Goal: Ask a question: Seek information or help from site administrators or community

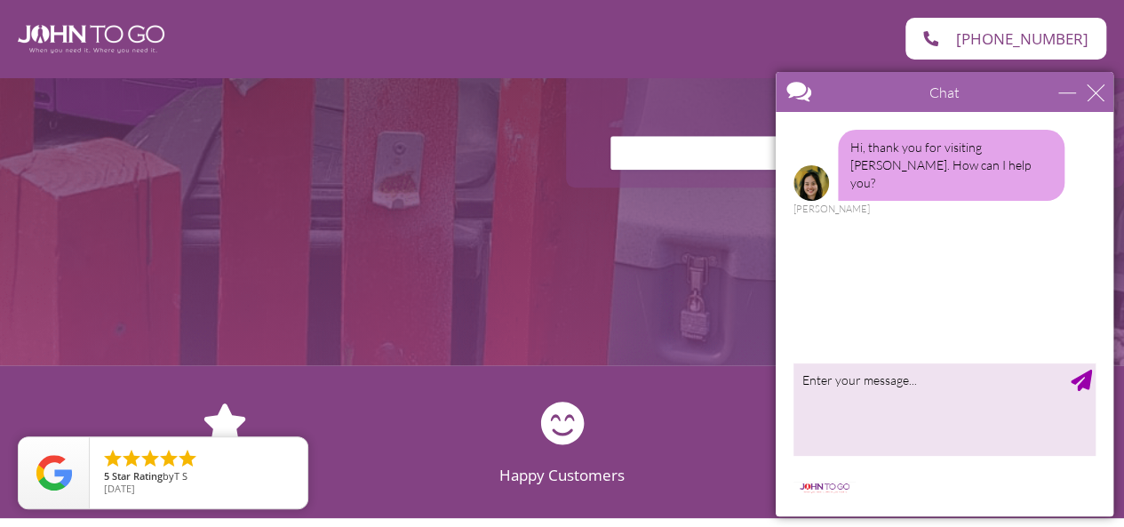
scroll to position [828, 0]
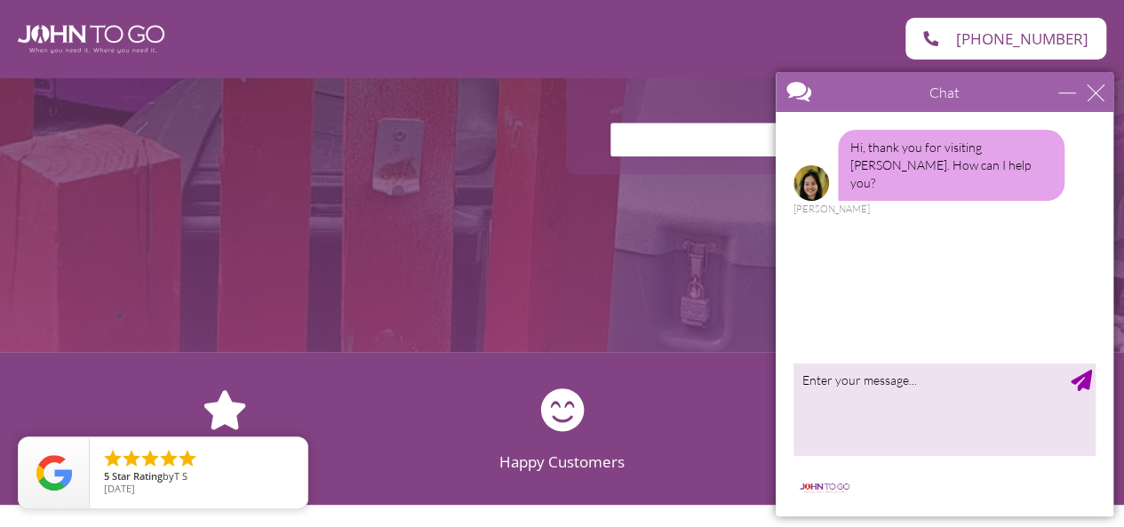
drag, startPoint x: 1133, startPoint y: 52, endPoint x: 1136, endPoint y: 128, distance: 75.6
click at [1100, 90] on div "close" at bounding box center [1095, 93] width 18 height 18
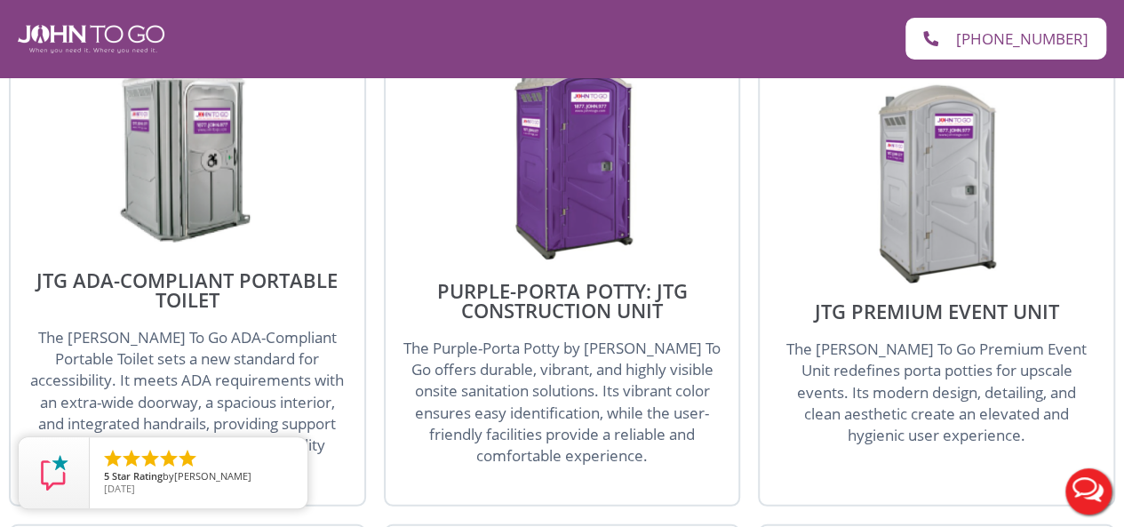
scroll to position [2253, 0]
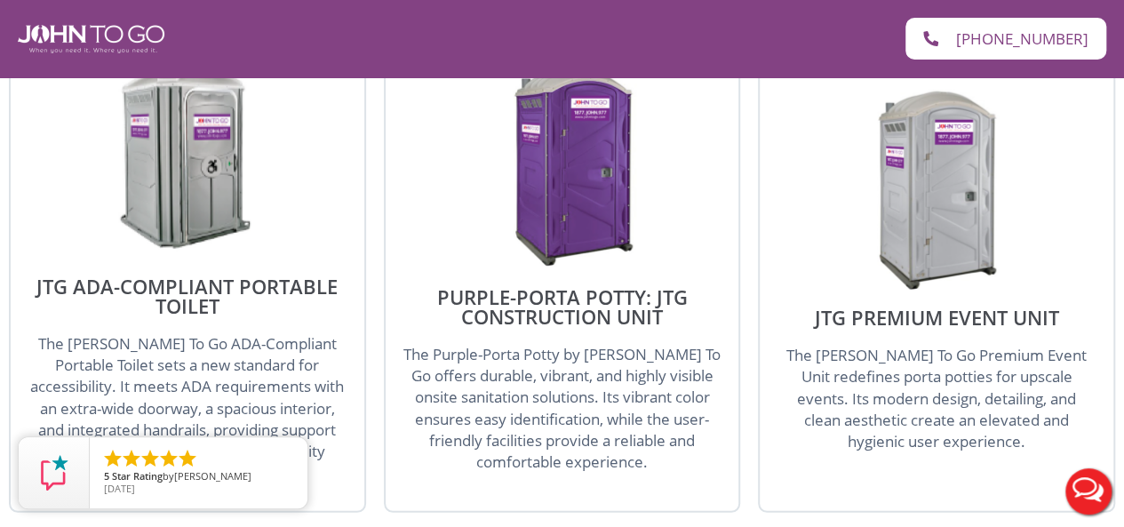
click at [151, 180] on img at bounding box center [187, 156] width 170 height 204
click at [569, 209] on img at bounding box center [562, 167] width 170 height 204
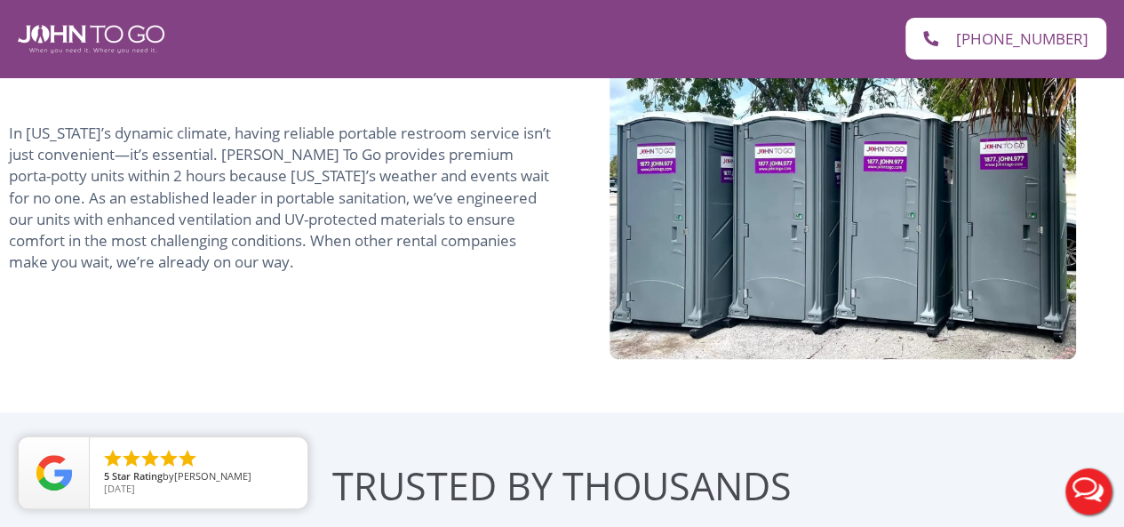
scroll to position [1801, 0]
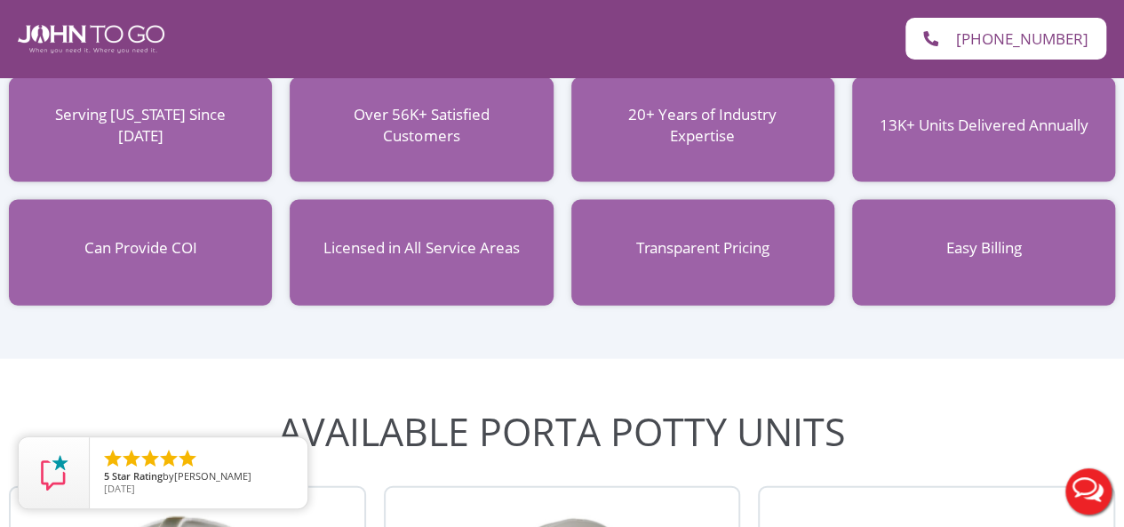
click at [370, 250] on span "Licensed in All Service Areas" at bounding box center [420, 247] width 195 height 20
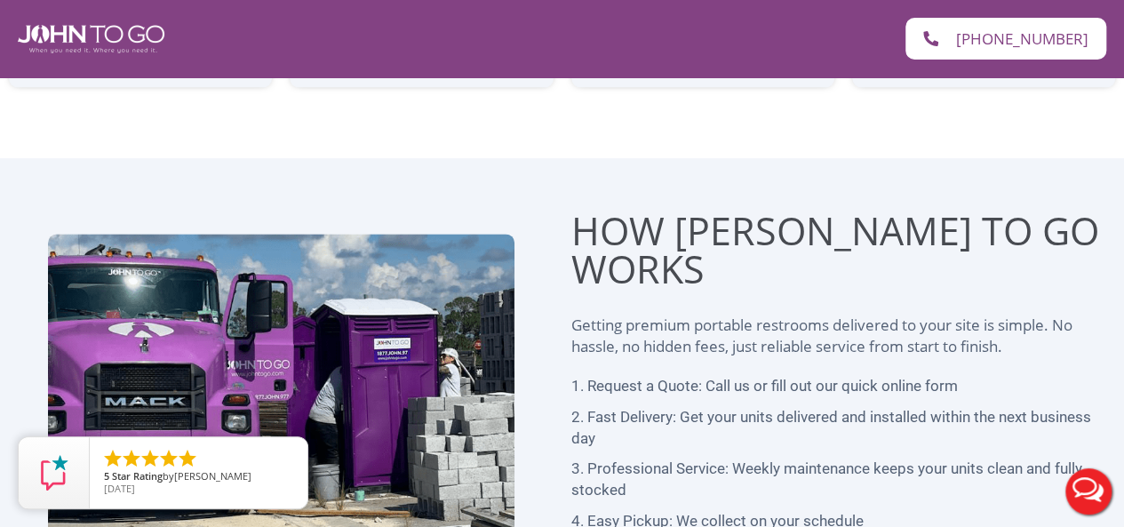
scroll to position [4902, 0]
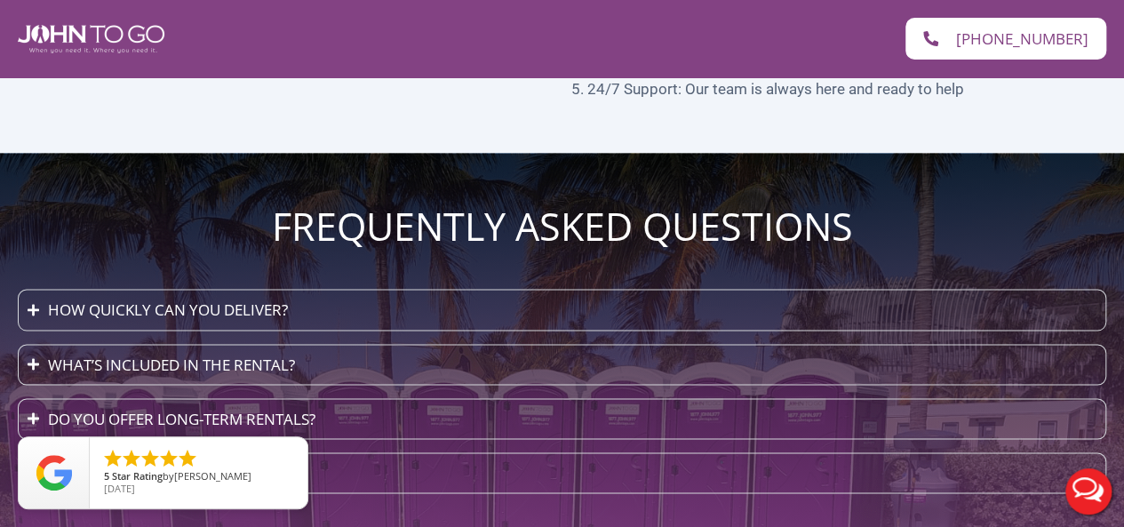
click at [261, 354] on div "What’s included in the rental?" at bounding box center [171, 364] width 247 height 21
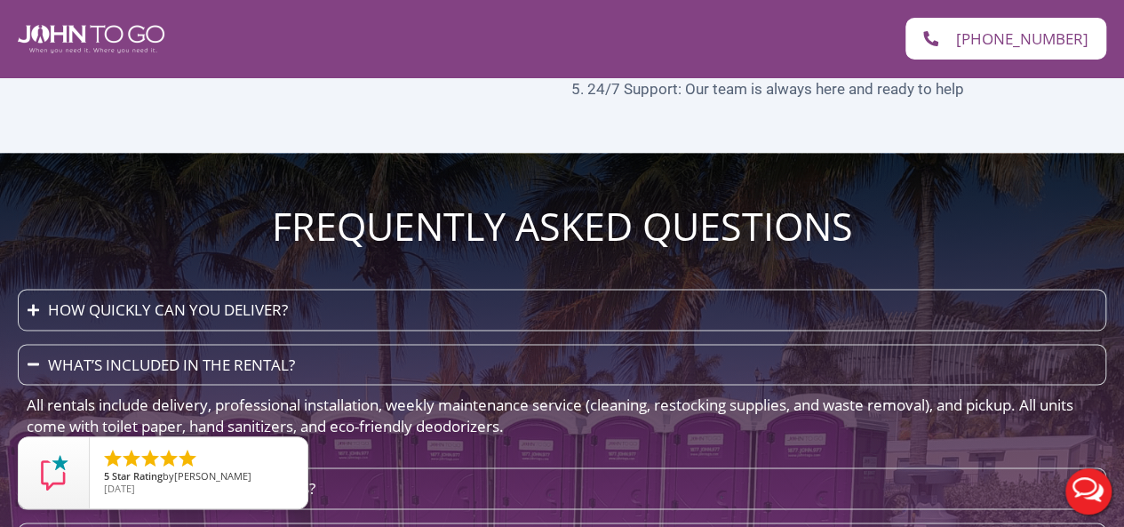
scroll to position [4971, 0]
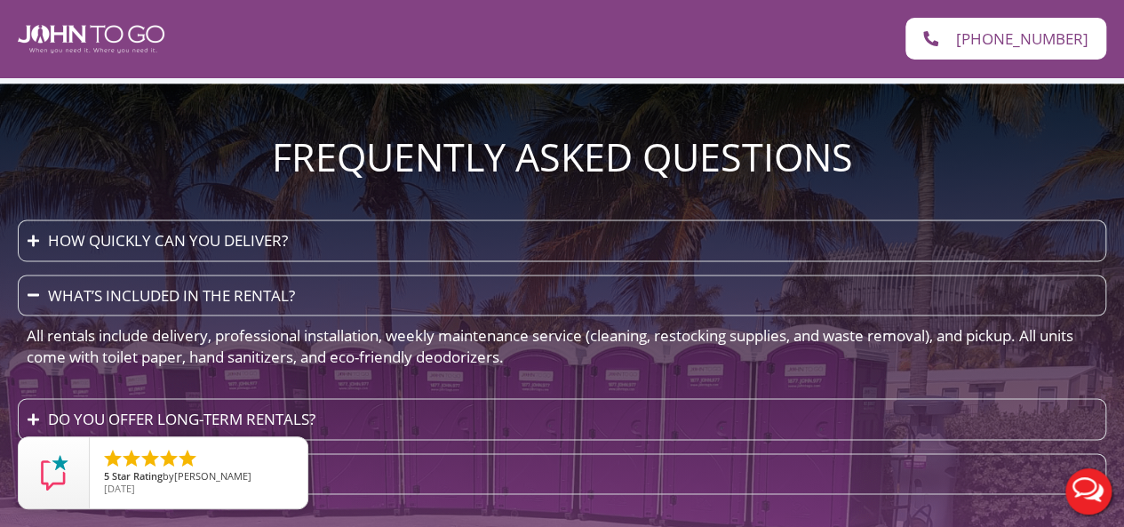
click at [179, 463] on div "How often are units serviced?" at bounding box center [169, 473] width 243 height 21
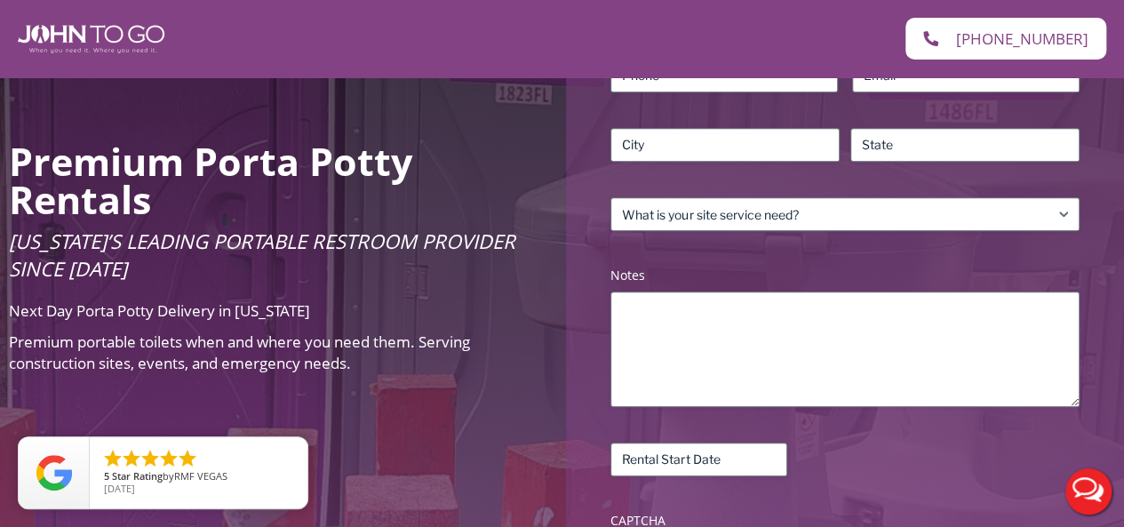
scroll to position [0, 0]
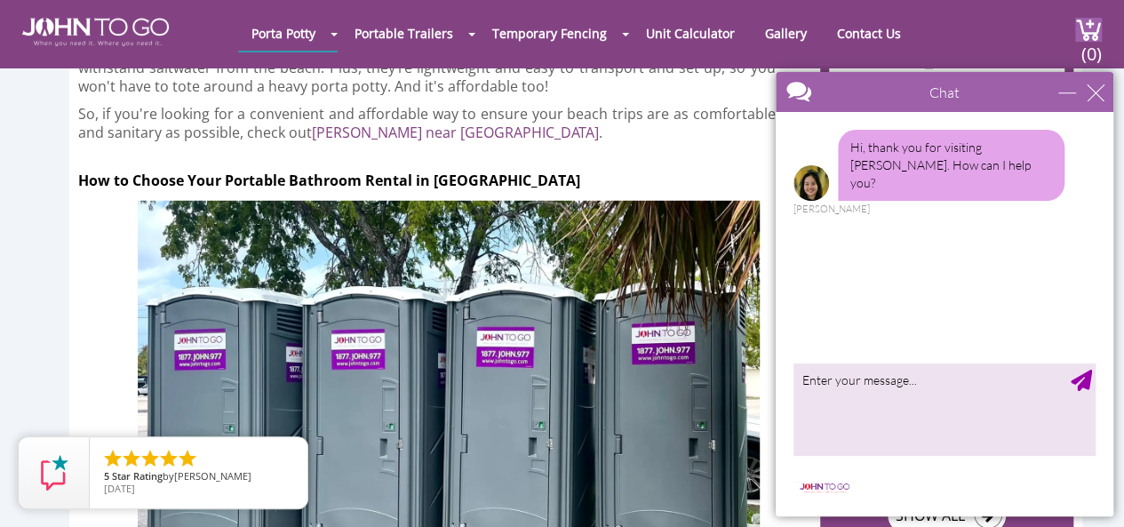
scroll to position [1844, 0]
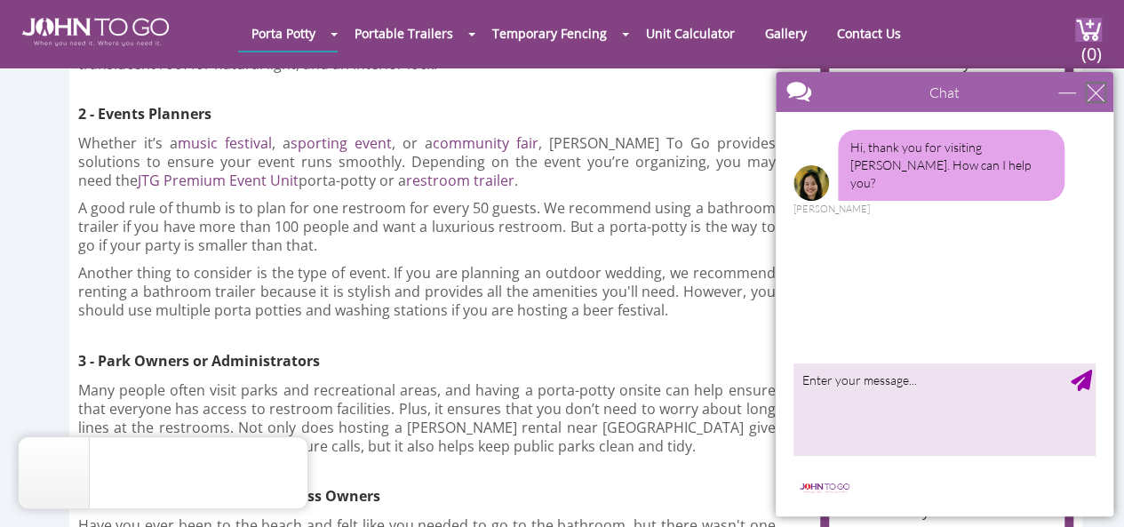
click at [1087, 92] on div "close" at bounding box center [1095, 93] width 18 height 18
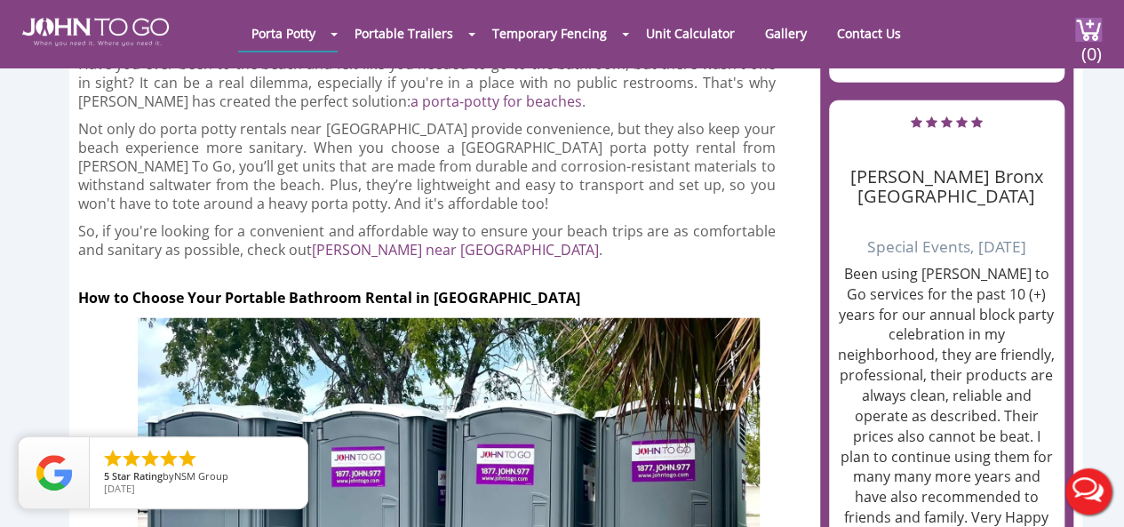
scroll to position [1382, 0]
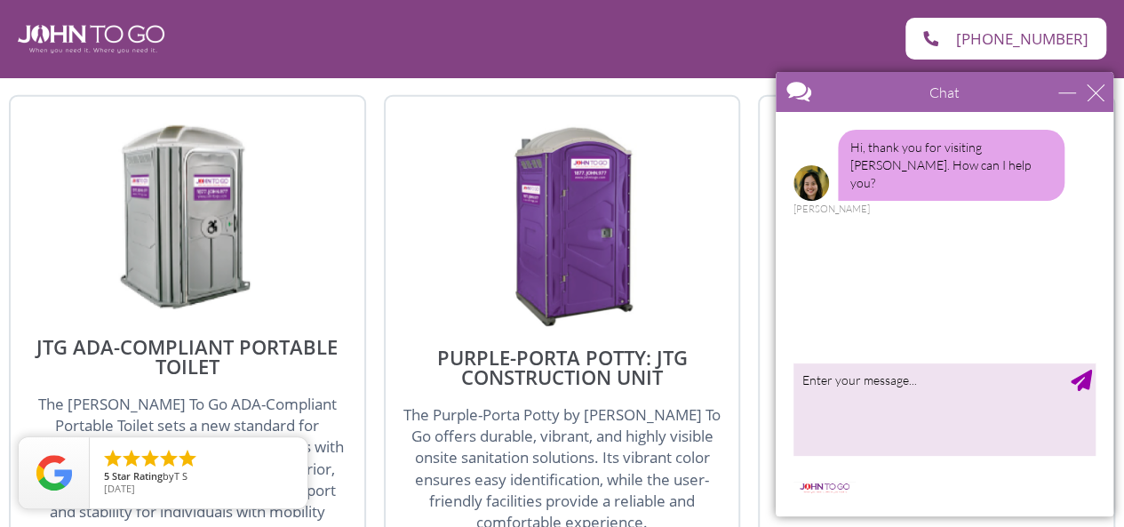
scroll to position [2185, 0]
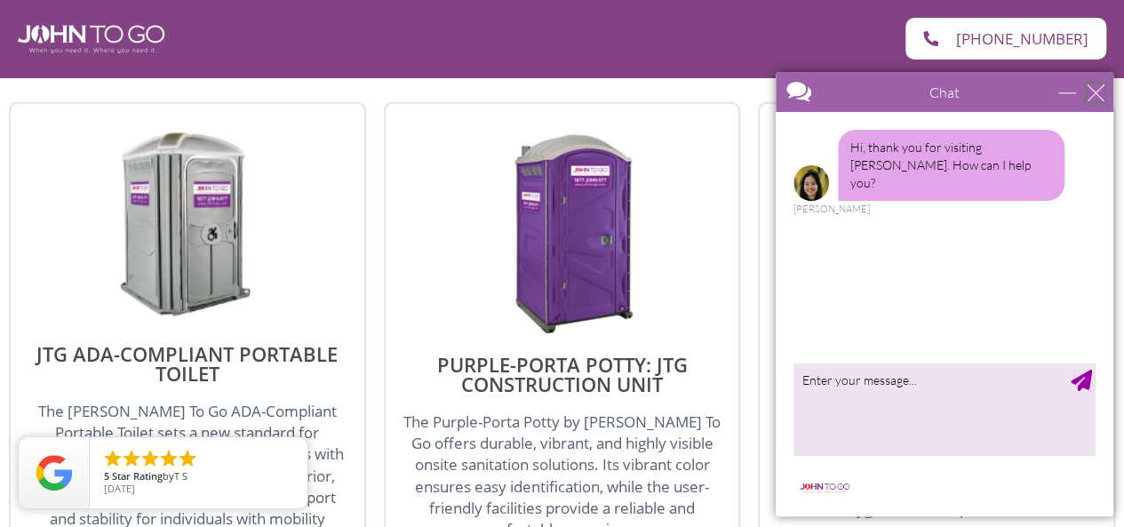
click at [1101, 84] on div "close" at bounding box center [1095, 93] width 18 height 18
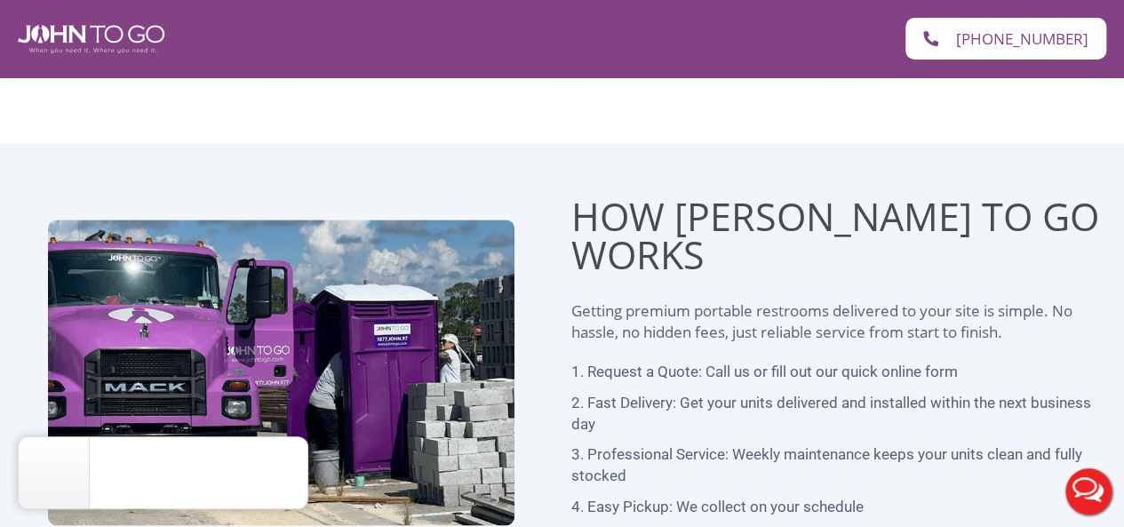
scroll to position [4434, 0]
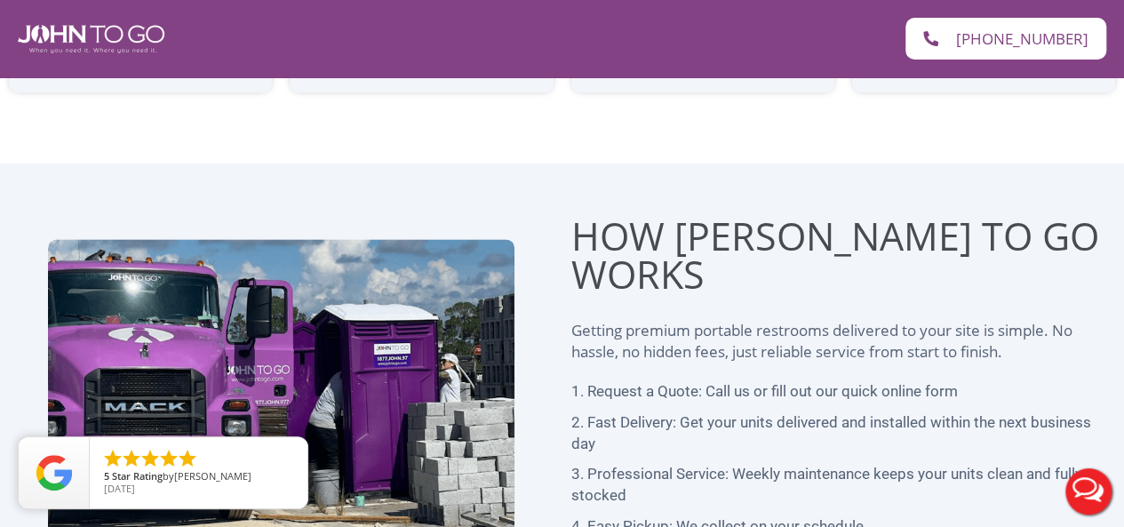
click at [1116, 493] on button "Live Chat" at bounding box center [1088, 491] width 71 height 71
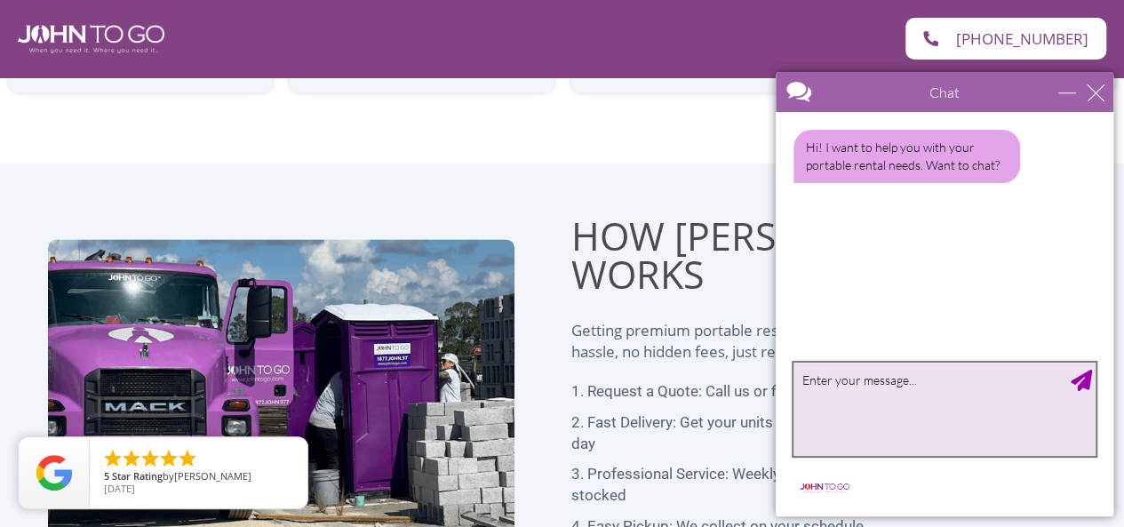
click at [893, 400] on textarea "type your message" at bounding box center [944, 408] width 302 height 93
type textarea "YES"
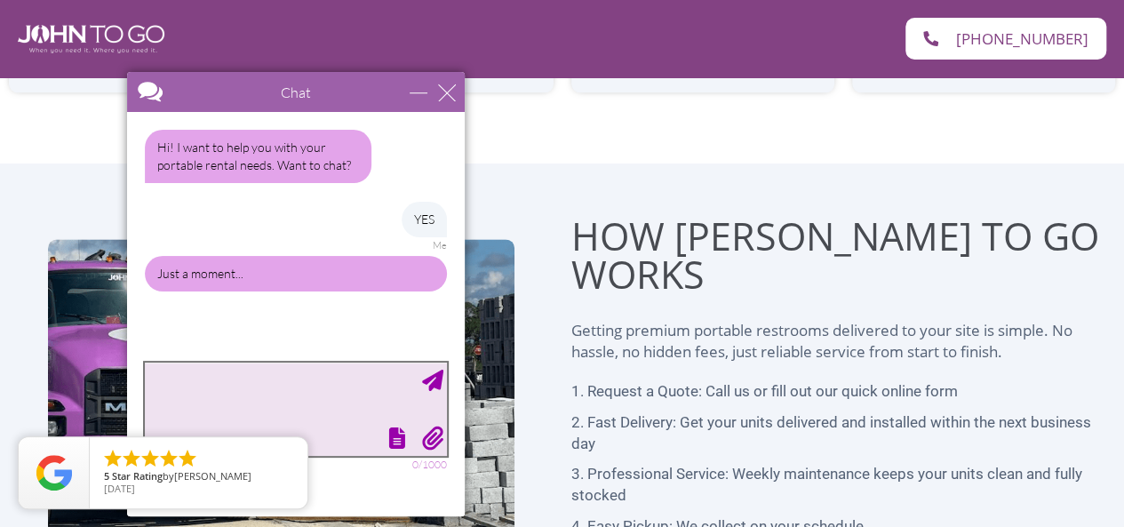
drag, startPoint x: 972, startPoint y: 160, endPoint x: 389, endPoint y: 187, distance: 583.4
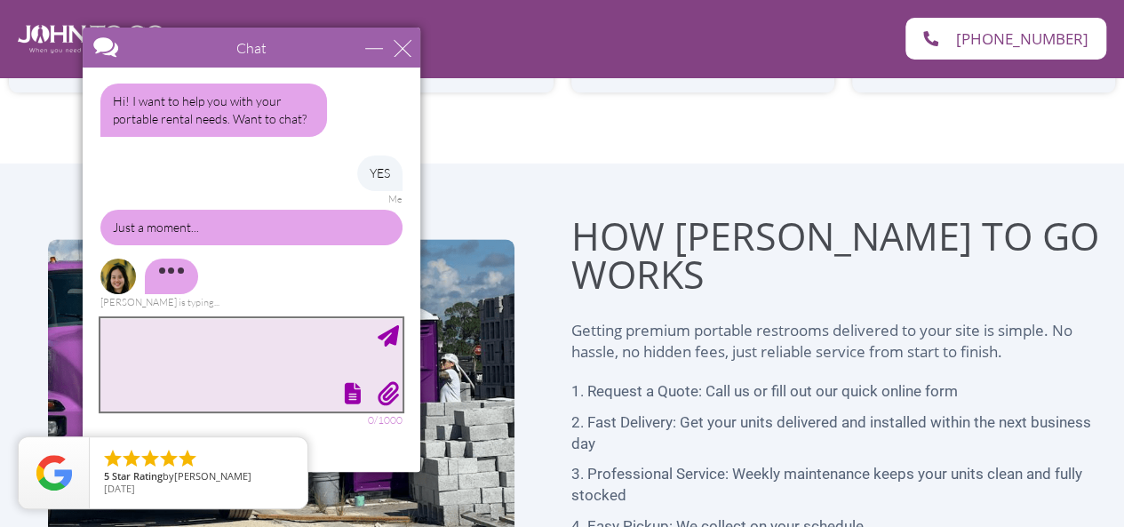
drag, startPoint x: 294, startPoint y: 98, endPoint x: 252, endPoint y: 52, distance: 61.6
click at [252, 52] on div at bounding box center [220, 49] width 274 height 43
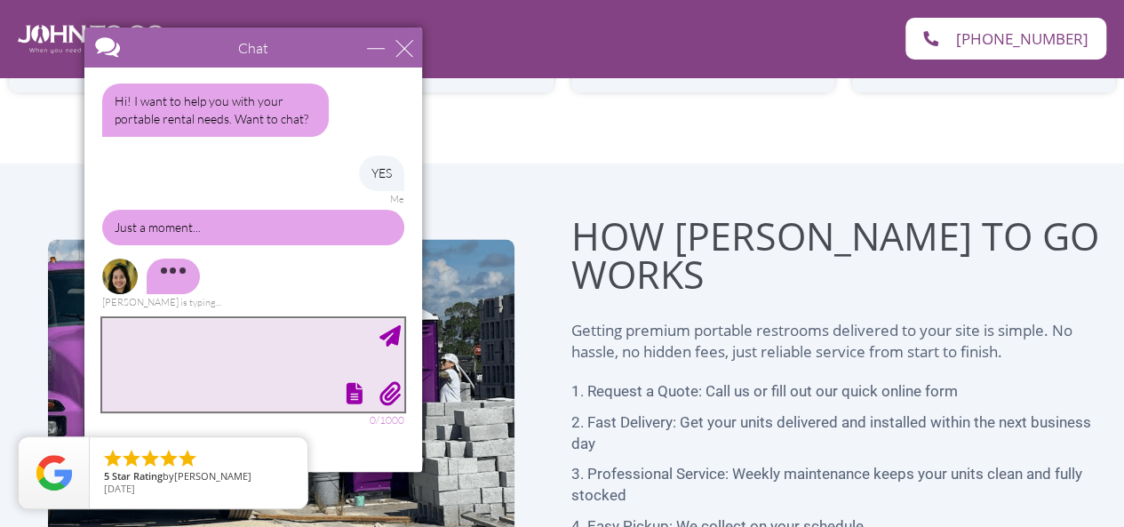
scroll to position [0, 0]
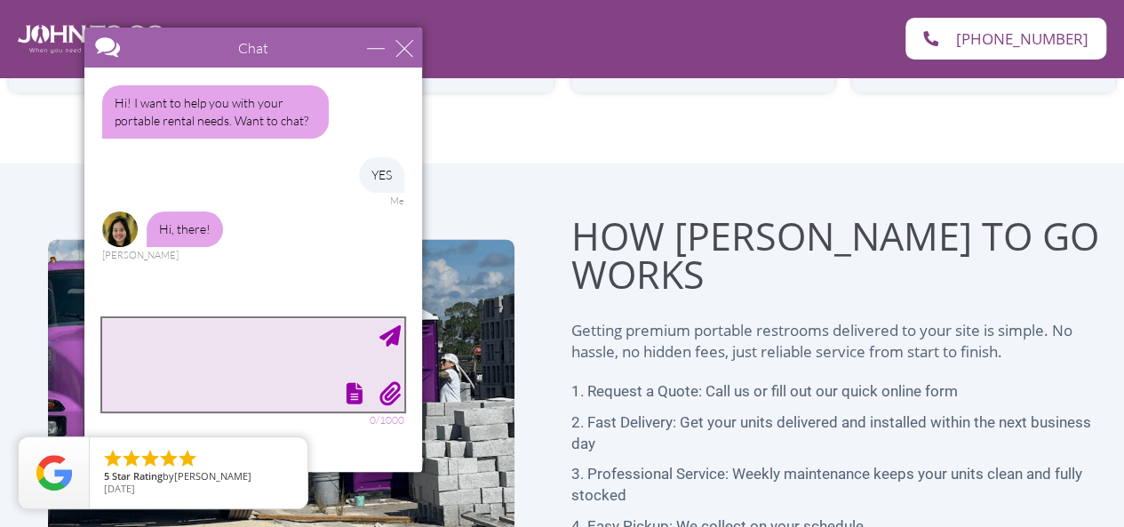
click at [179, 353] on textarea "type your message" at bounding box center [253, 364] width 302 height 93
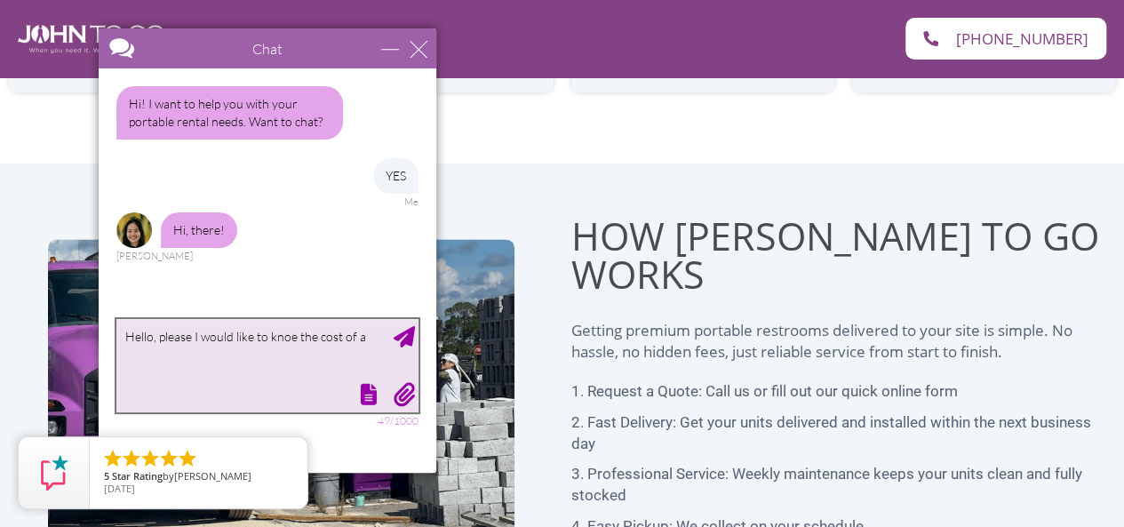
drag, startPoint x: 239, startPoint y: 42, endPoint x: 254, endPoint y: 42, distance: 15.1
click at [254, 42] on div at bounding box center [236, 49] width 274 height 43
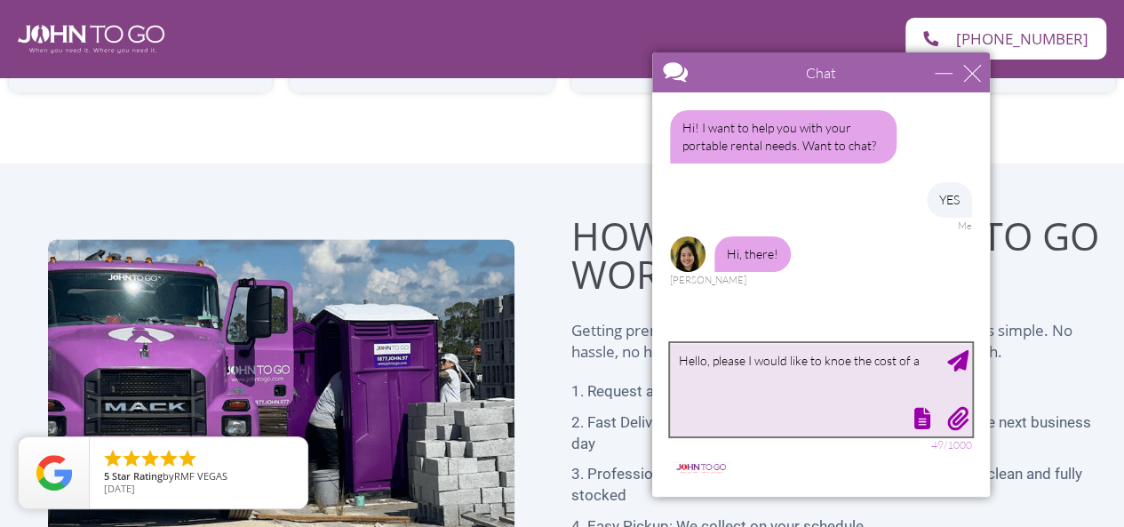
drag, startPoint x: 255, startPoint y: 42, endPoint x: 808, endPoint y: 67, distance: 554.0
click at [808, 67] on div at bounding box center [789, 73] width 274 height 43
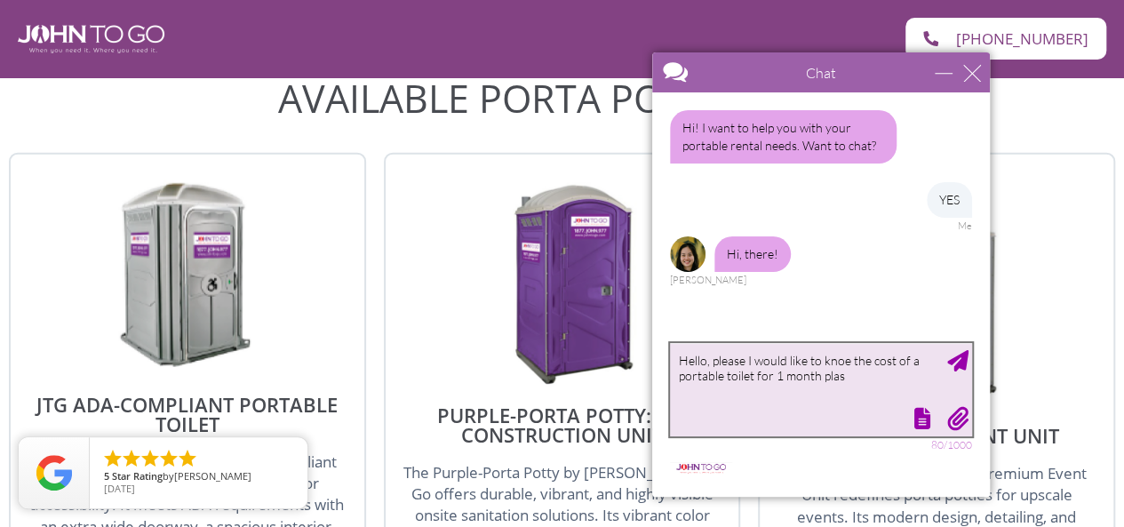
type textarea "Hello, please I would like to knoe the cost of a portable toilet for 1 month pl…"
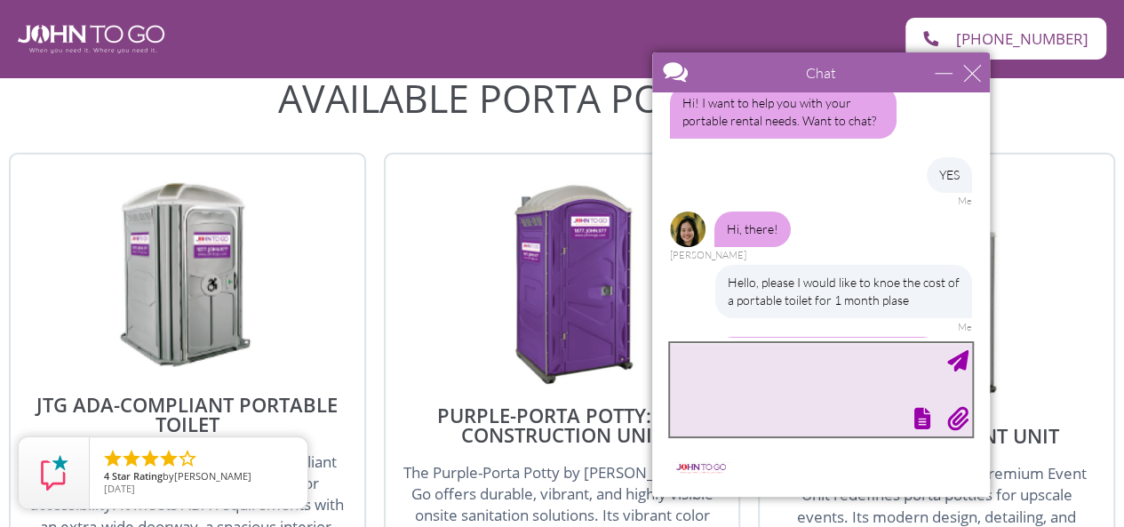
scroll to position [114, 0]
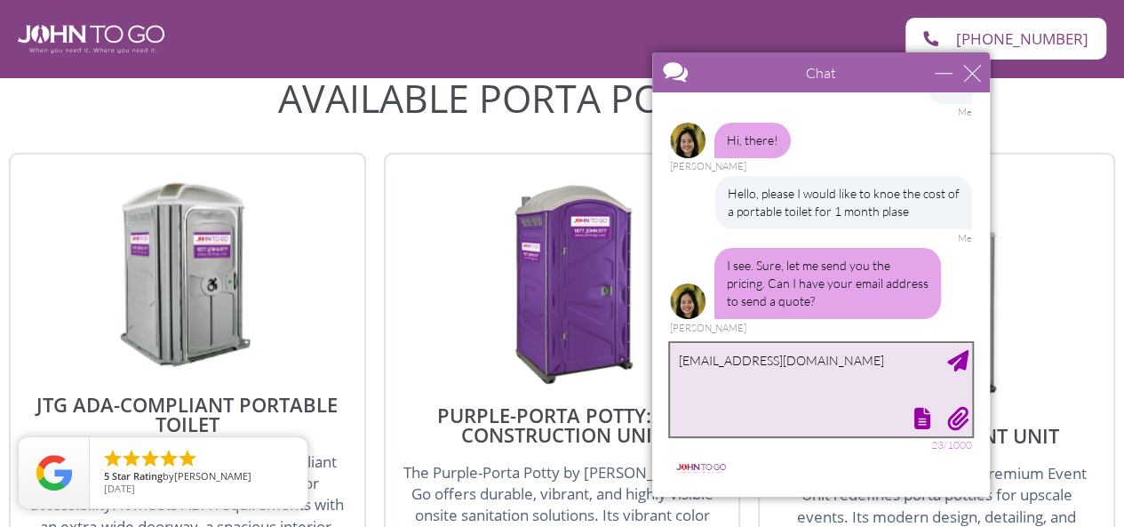
type textarea "isabellamzago99@gmail.com"
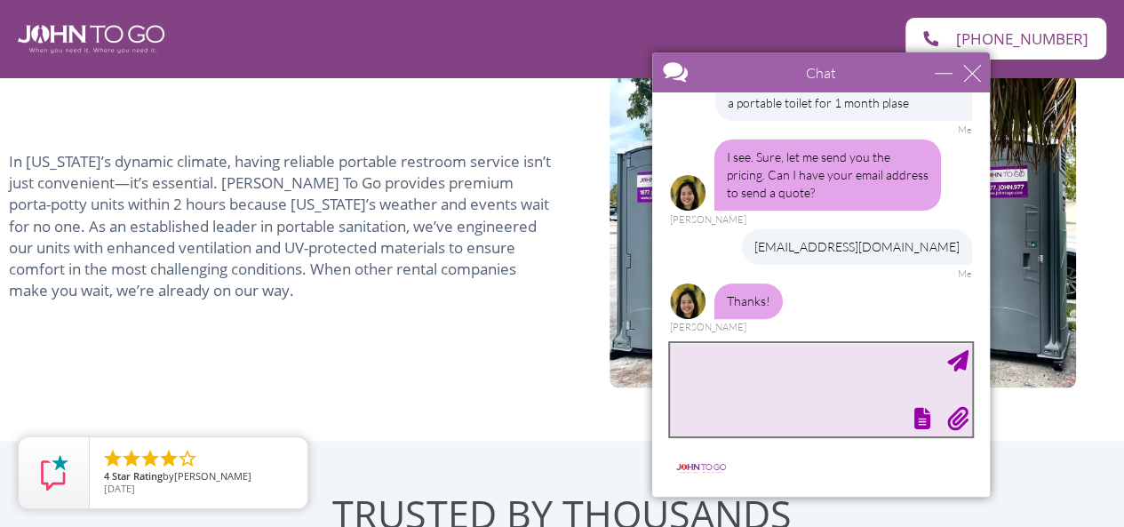
scroll to position [1212, 0]
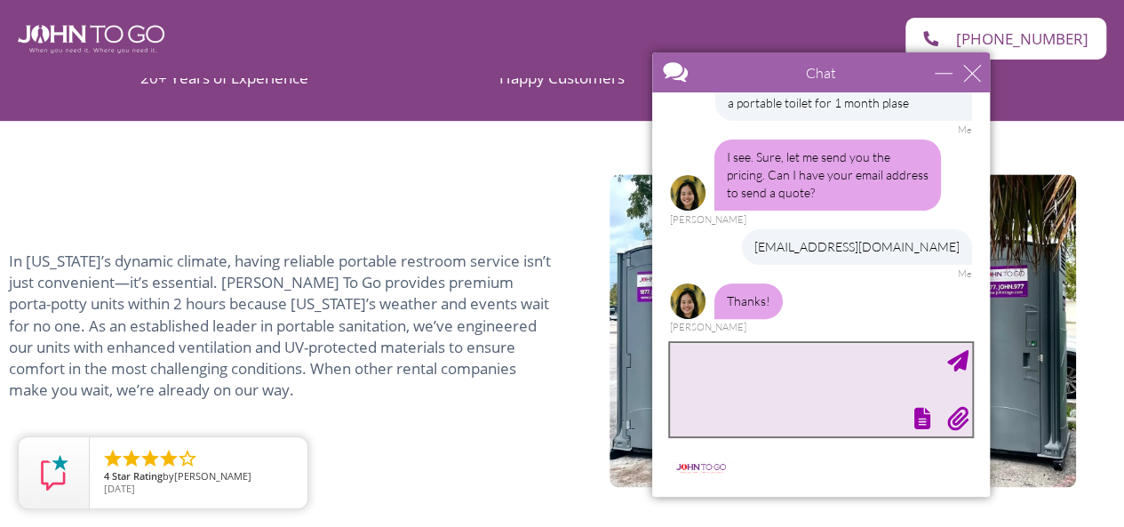
click at [815, 383] on textarea "type your message" at bounding box center [821, 389] width 302 height 93
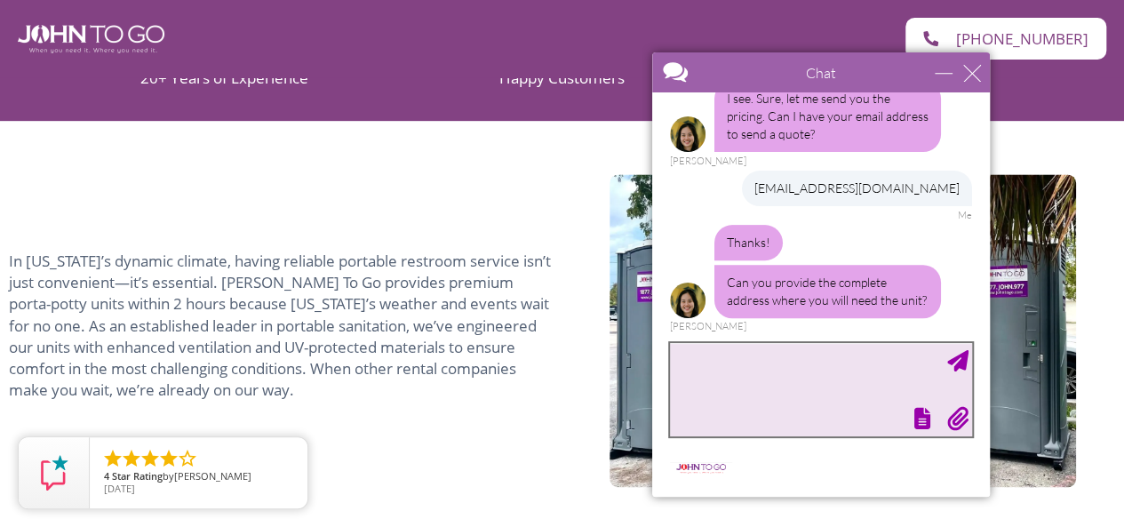
click at [839, 379] on textarea "type your message" at bounding box center [821, 389] width 302 height 93
type textarea "4073 Armore Lane, Sarasota -FL 34232"
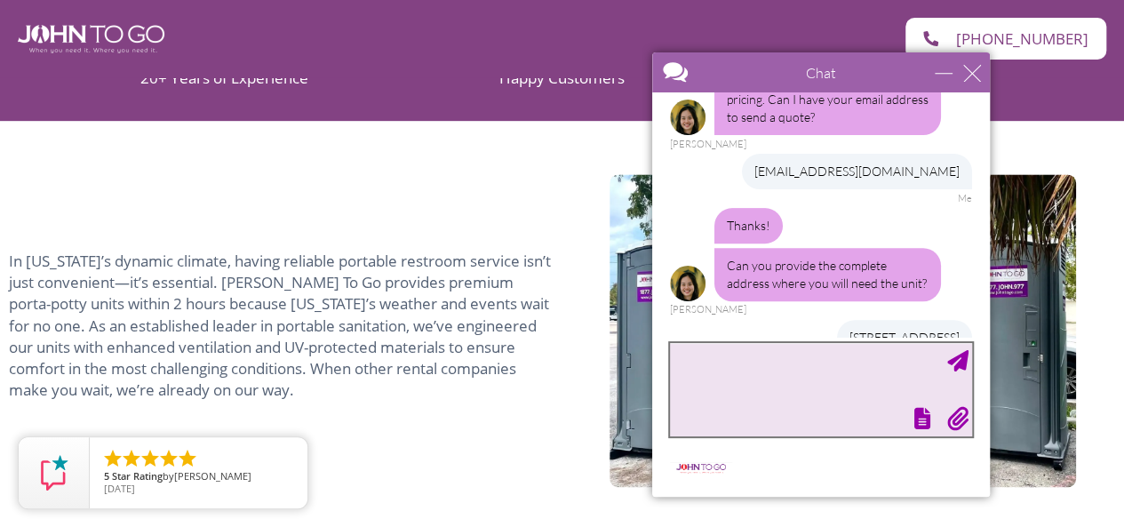
scroll to position [352, 0]
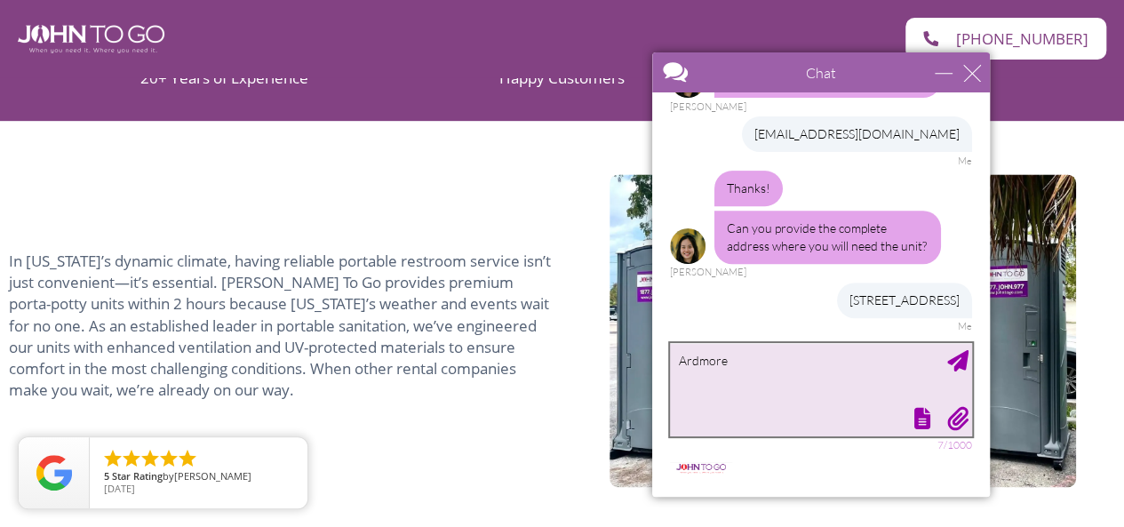
type textarea "Ardmore*"
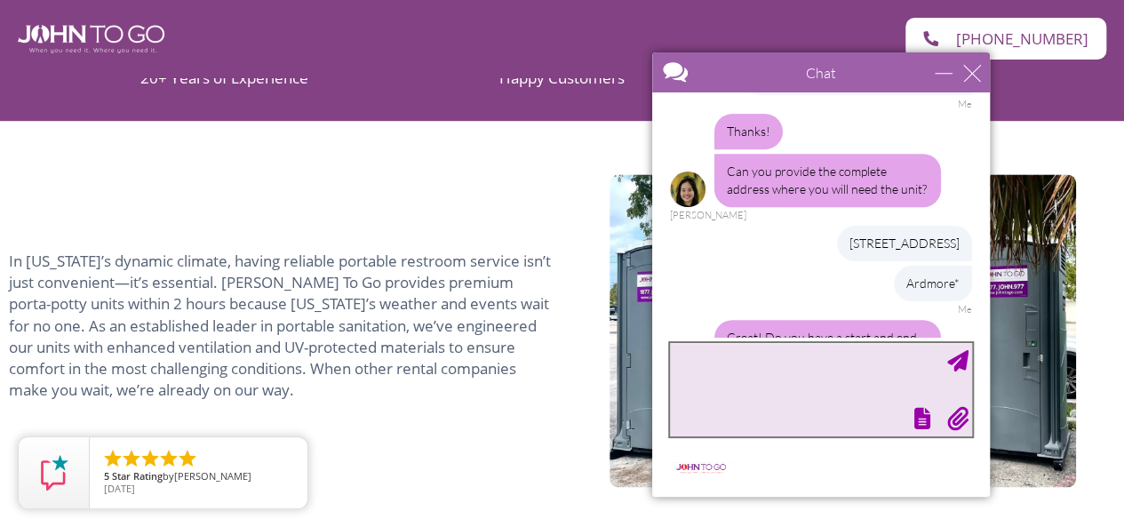
scroll to position [464, 0]
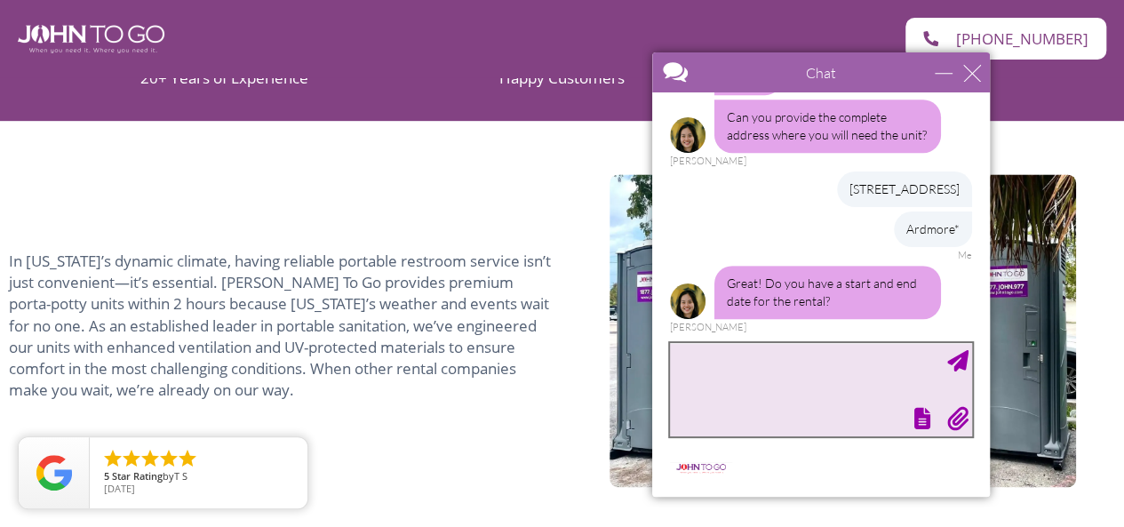
click at [780, 365] on textarea "type your message" at bounding box center [821, 389] width 302 height 93
click at [765, 398] on textarea "type your message" at bounding box center [821, 389] width 302 height 93
type textarea "T"
type textarea "Around January 1st to January 30"
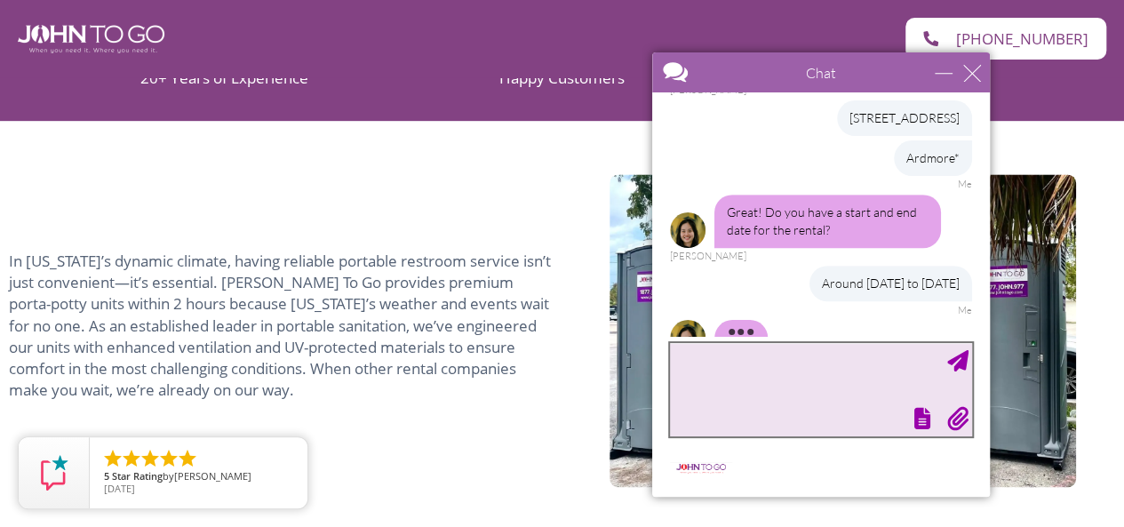
scroll to position [571, 0]
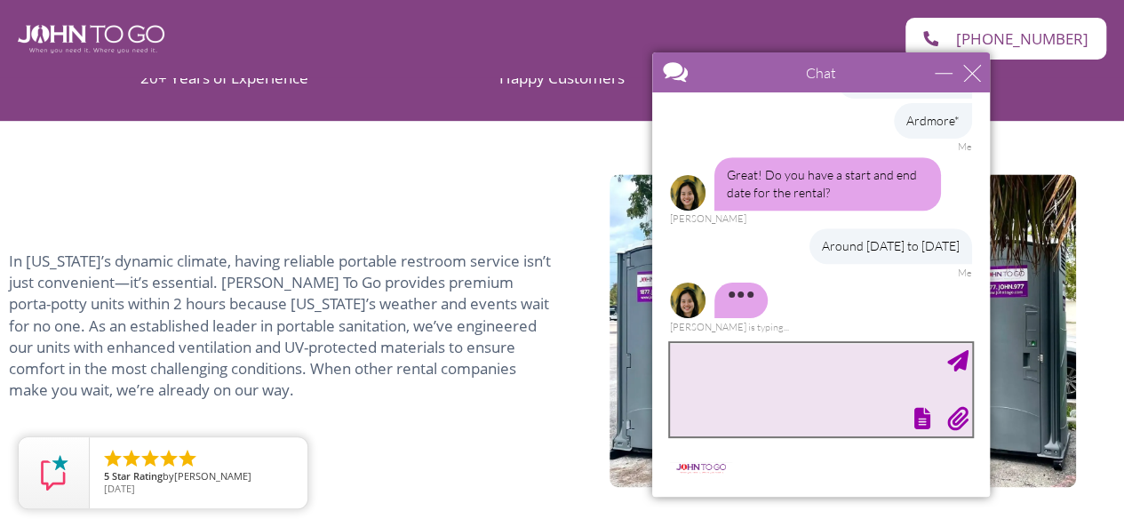
click at [753, 389] on textarea "type your message" at bounding box center [821, 389] width 302 height 93
click at [753, 388] on textarea "type your message" at bounding box center [821, 389] width 302 height 93
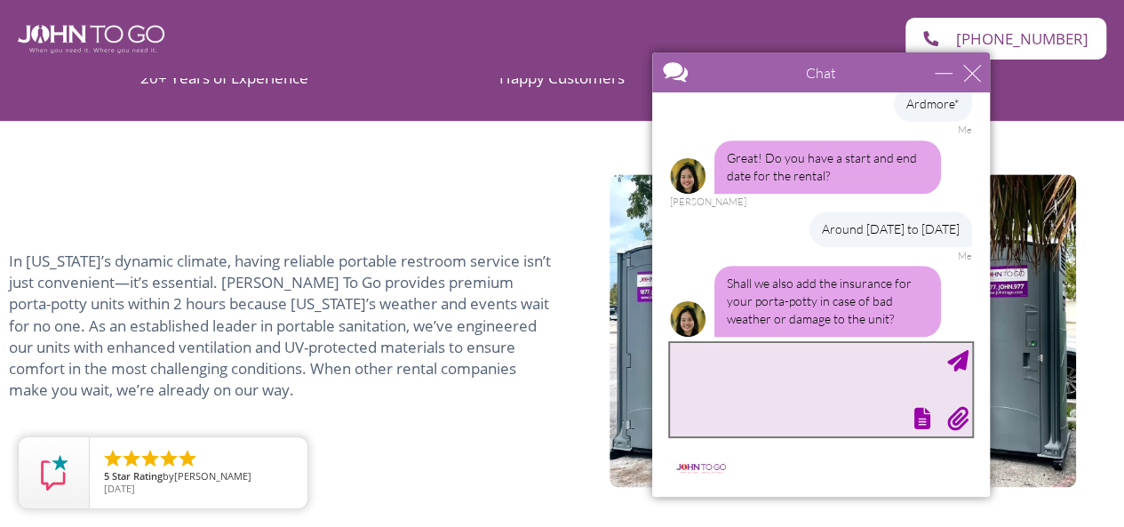
scroll to position [607, 0]
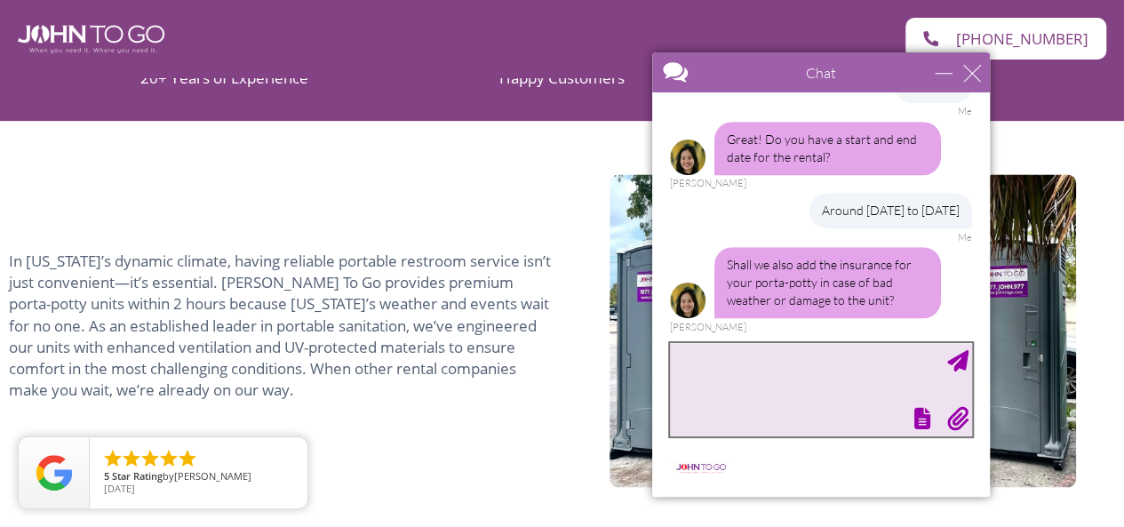
click at [828, 396] on textarea "type your message" at bounding box center [821, 389] width 302 height 93
type textarea "yes"
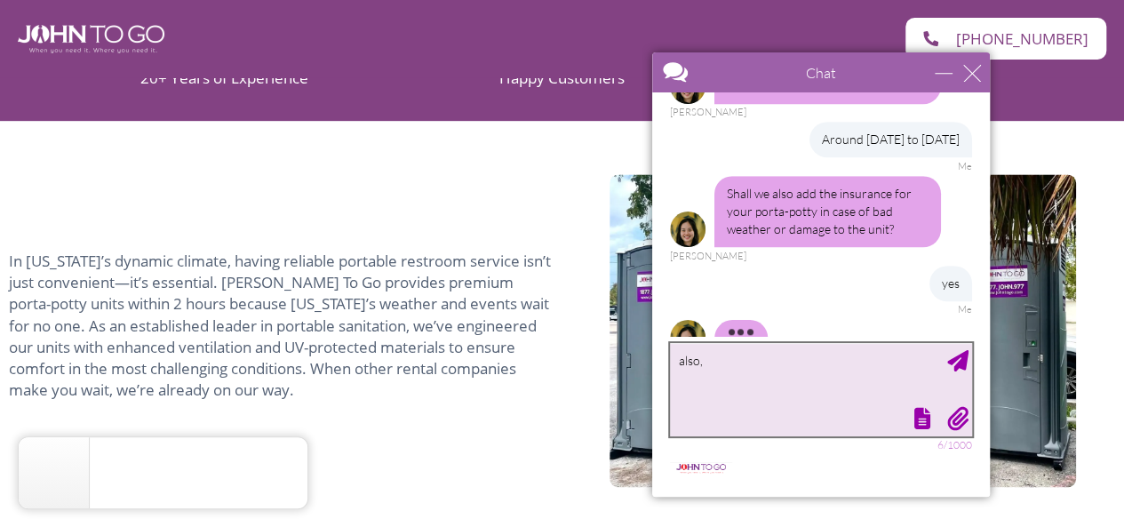
scroll to position [715, 0]
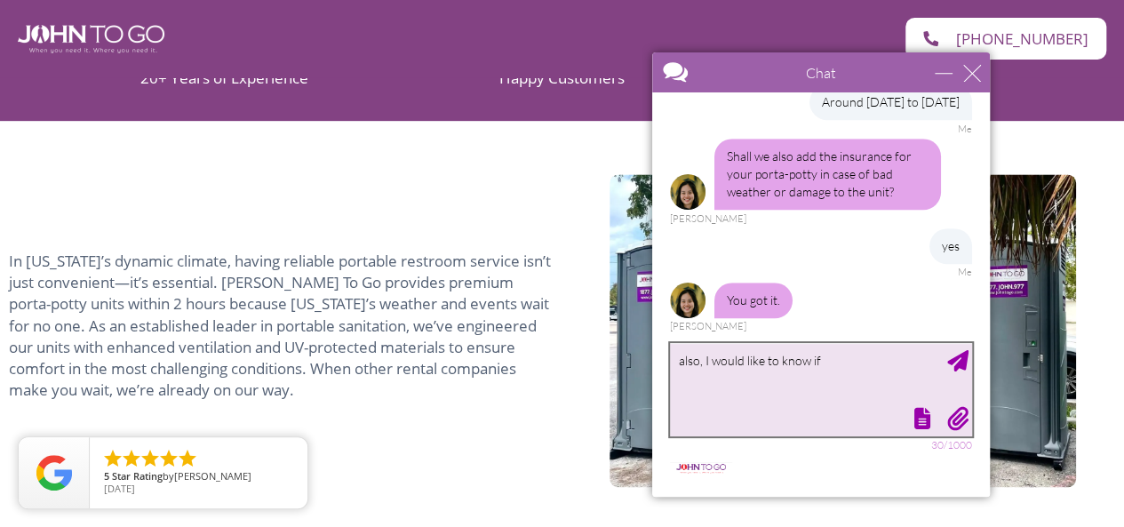
click at [863, 368] on textarea "also, I would like to know if" at bounding box center [821, 389] width 302 height 93
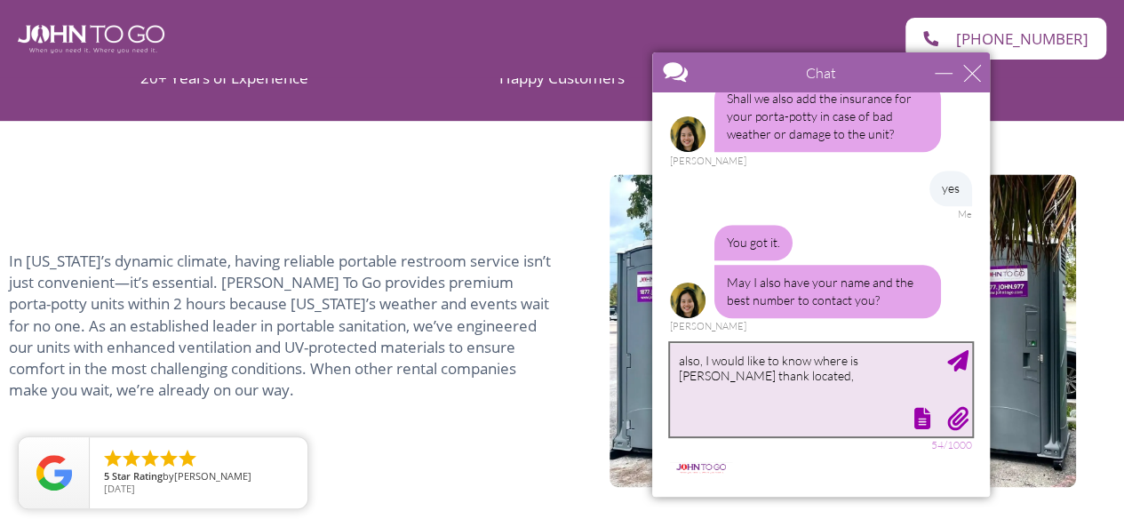
scroll to position [773, 0]
type textarea "also, I would like to know where is teh thank located, I mean, I can see the ot…"
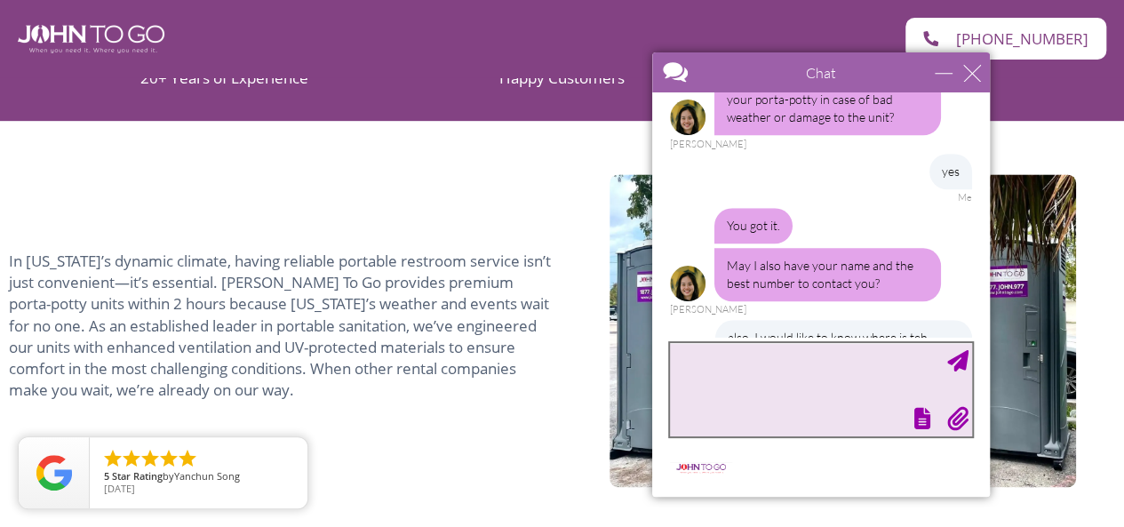
scroll to position [880, 0]
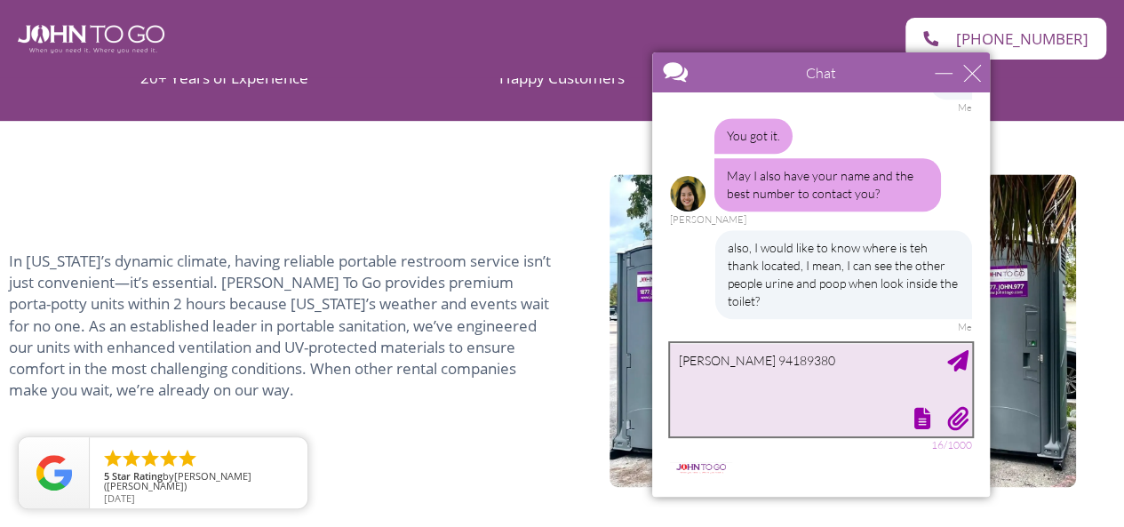
type textarea "Isabella 941893809"
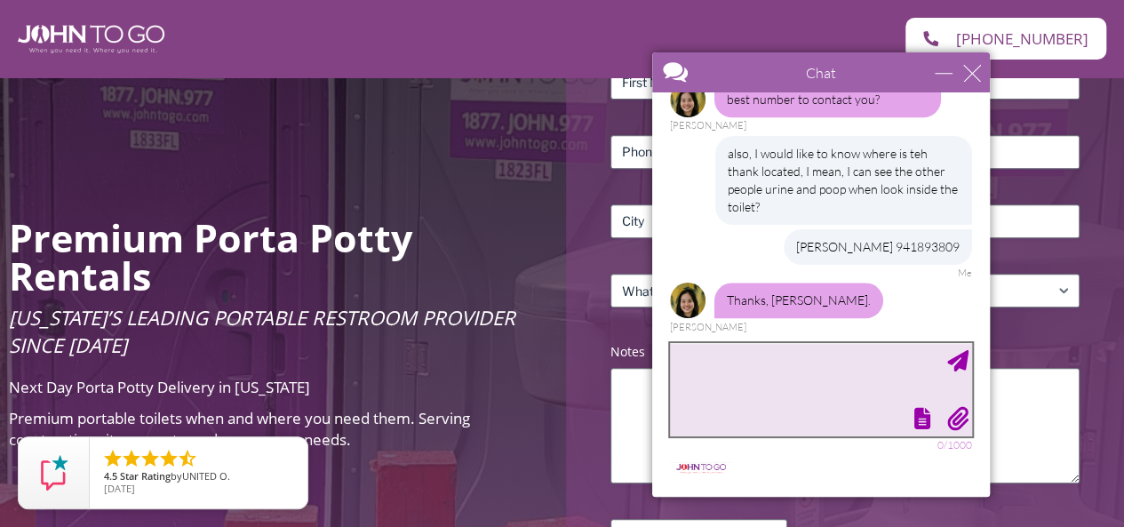
scroll to position [0, 0]
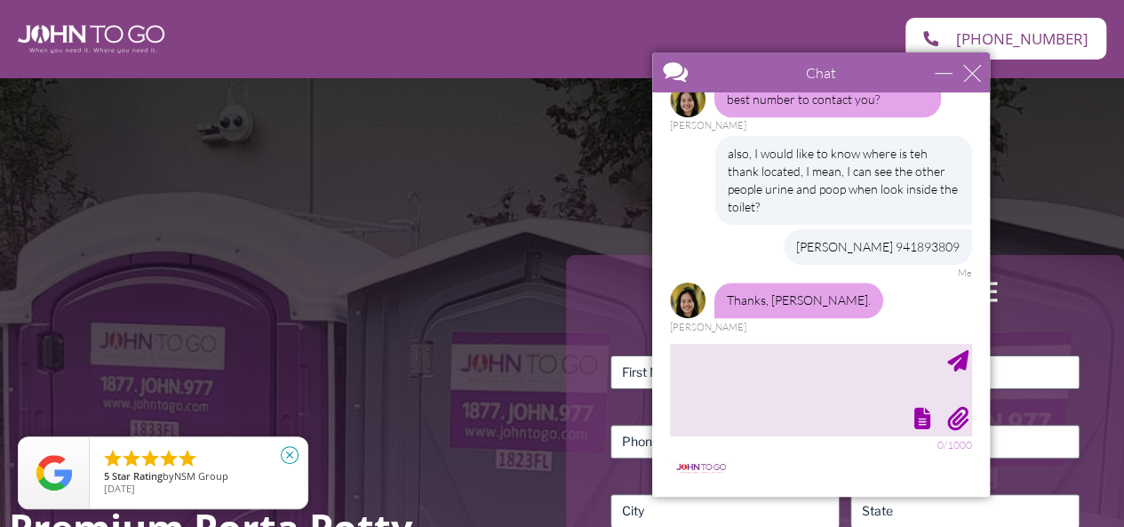
click at [290, 458] on icon "close" at bounding box center [290, 455] width 18 height 18
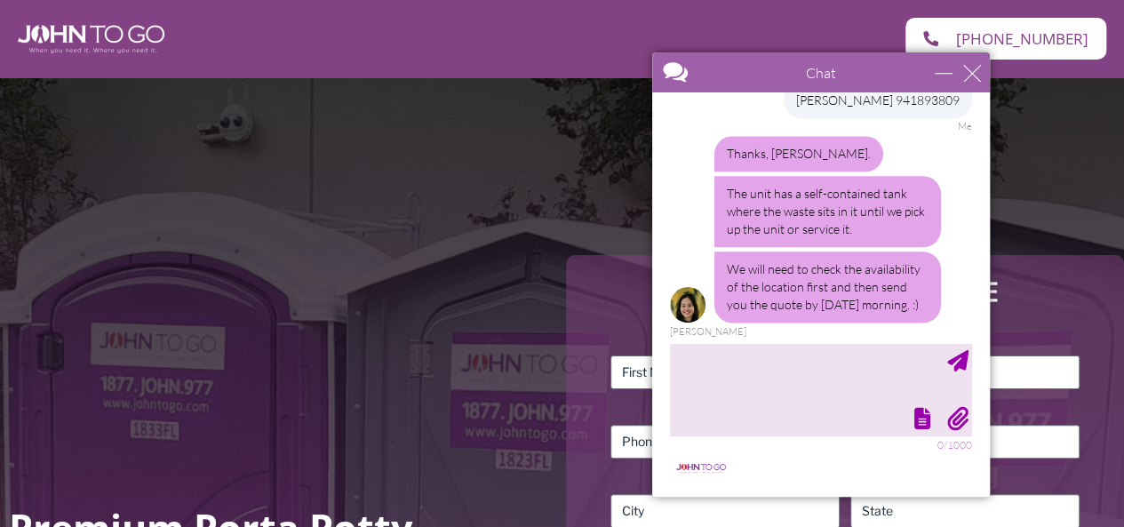
scroll to position [1125, 0]
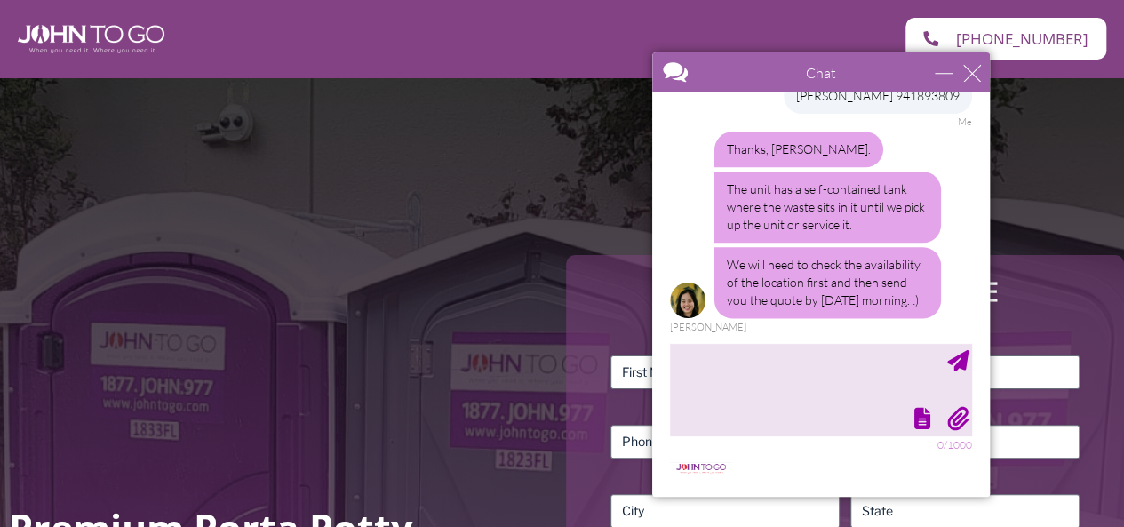
click at [782, 418] on div at bounding box center [819, 416] width 306 height 25
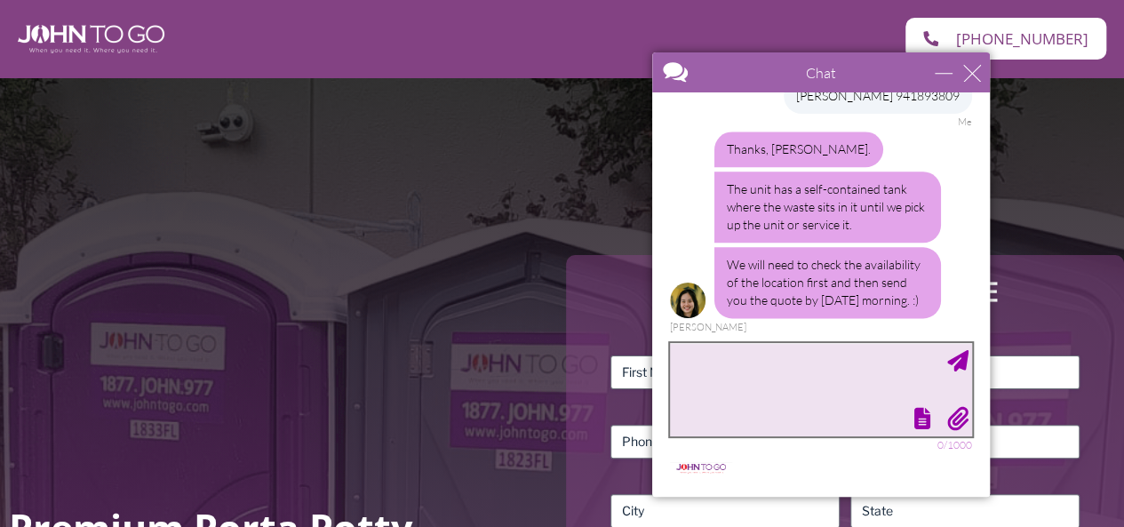
click at [744, 362] on textarea "type your message" at bounding box center [821, 389] width 302 height 93
type textarea "P"
type textarea "o"
type textarea "Ok, thank you"
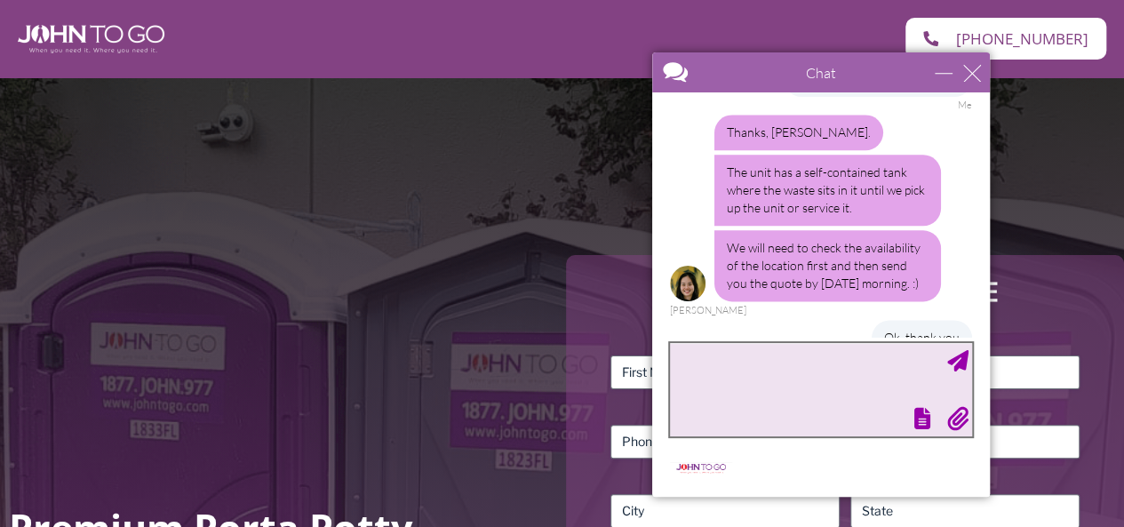
scroll to position [1180, 0]
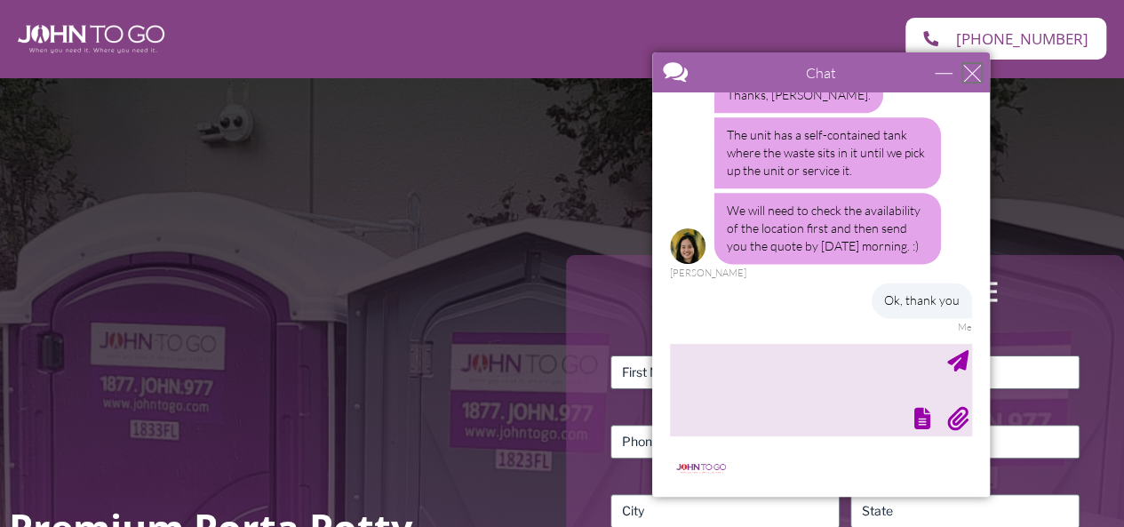
click at [976, 78] on div "close" at bounding box center [972, 73] width 18 height 18
type input "Continue Chat"
type input "End Chat"
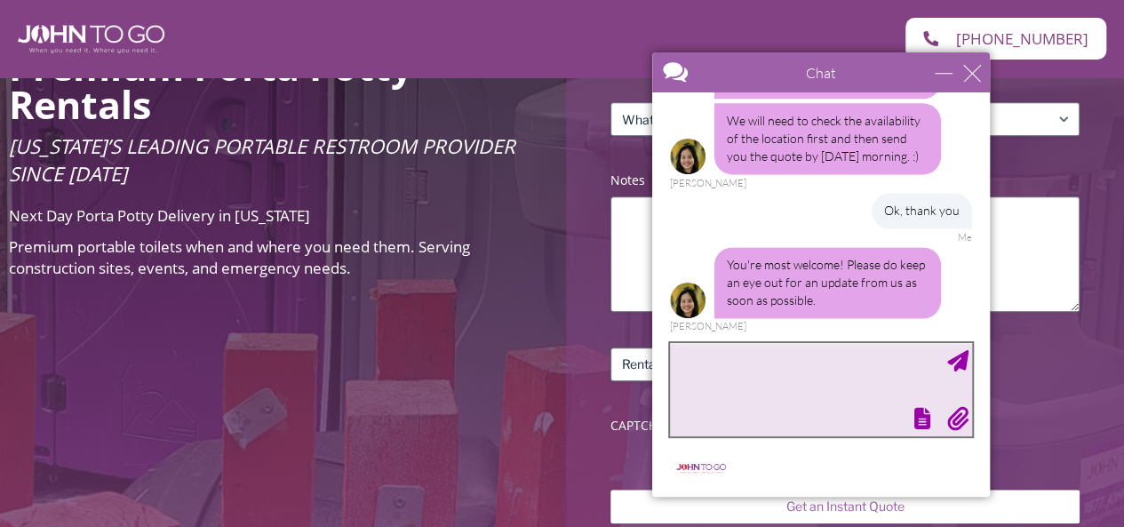
scroll to position [1269, 0]
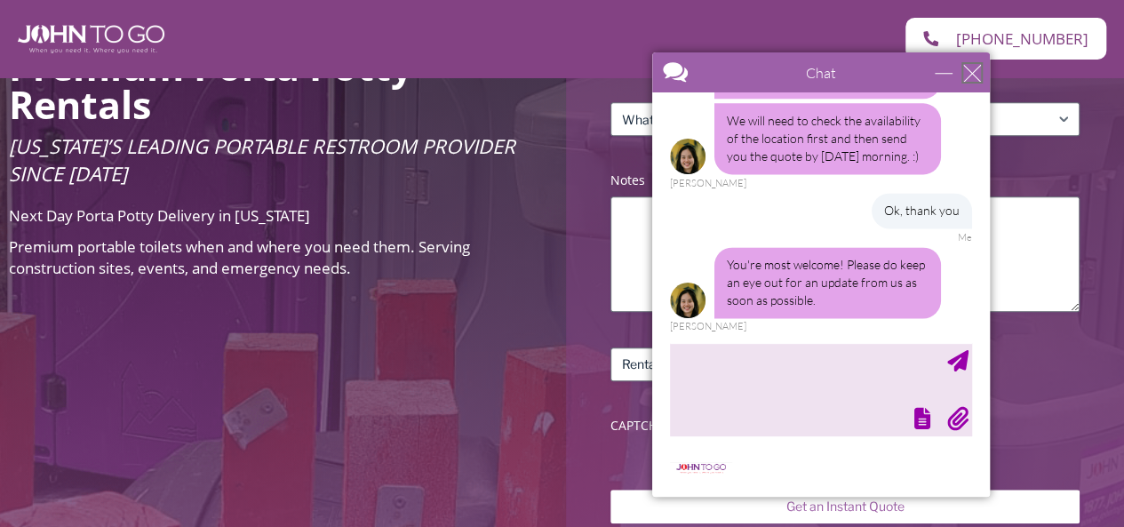
click at [970, 68] on div "close" at bounding box center [972, 73] width 18 height 18
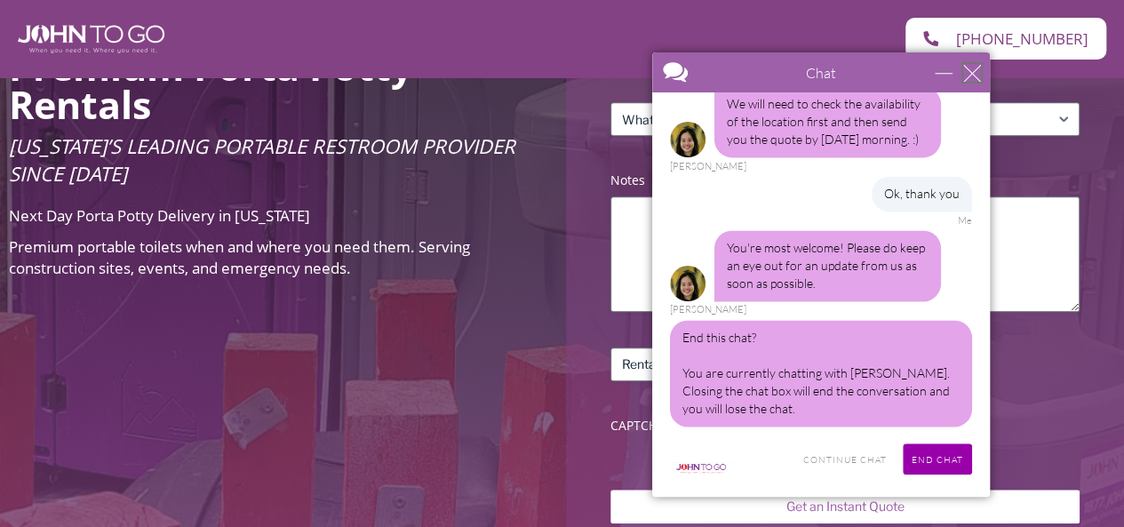
scroll to position [1295, 0]
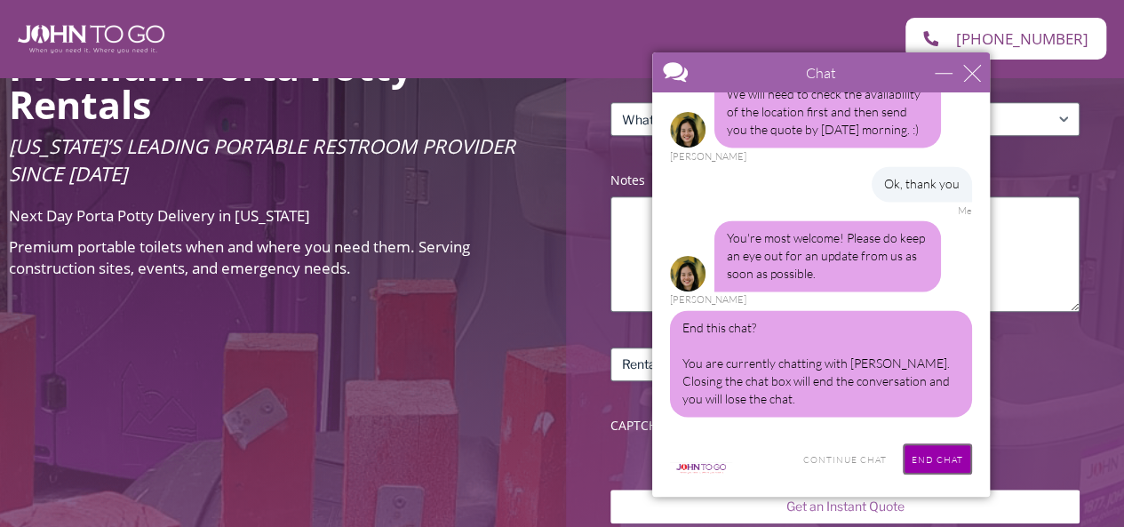
click at [928, 465] on input "End Chat" at bounding box center [937, 458] width 69 height 31
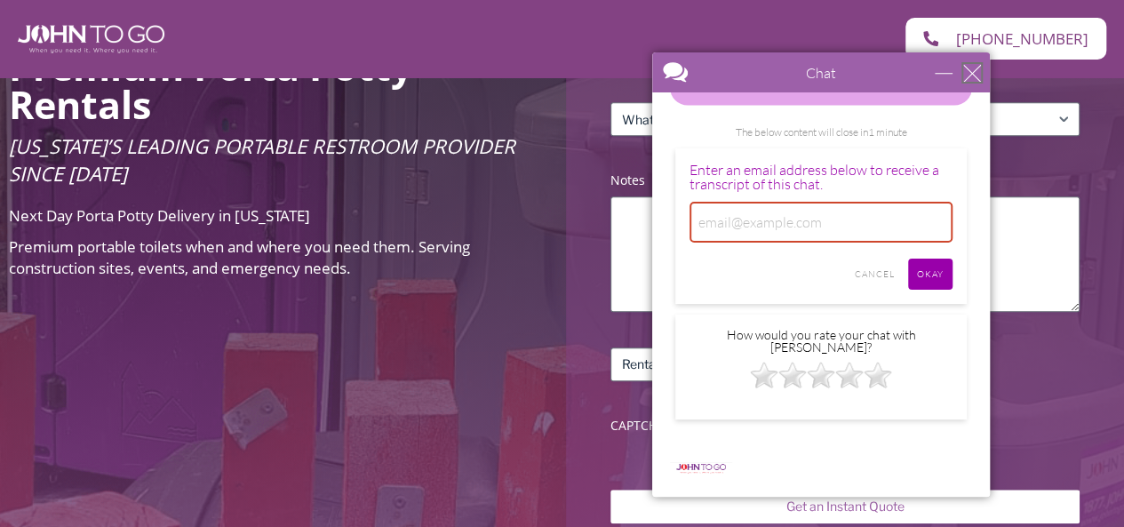
click at [967, 69] on div "close" at bounding box center [972, 73] width 18 height 18
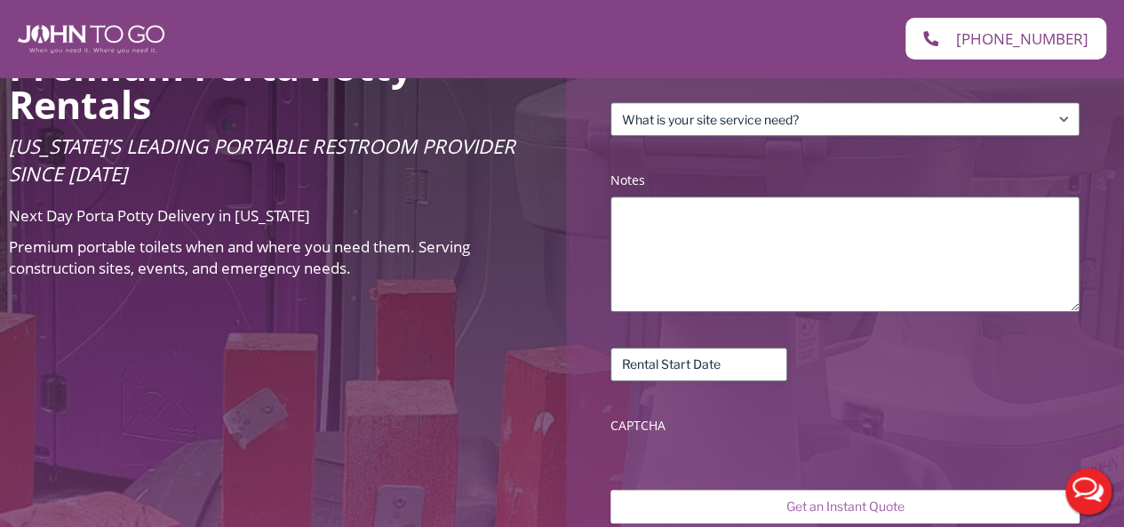
scroll to position [0, 0]
